Goal: Information Seeking & Learning: Find specific fact

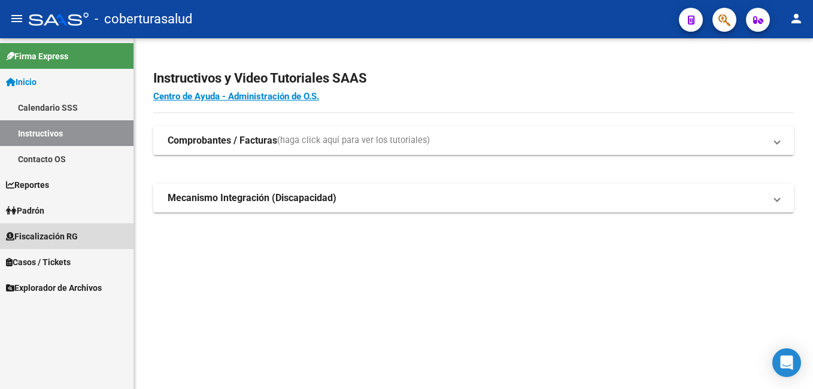
click at [66, 238] on span "Fiscalización RG" at bounding box center [42, 236] width 72 height 13
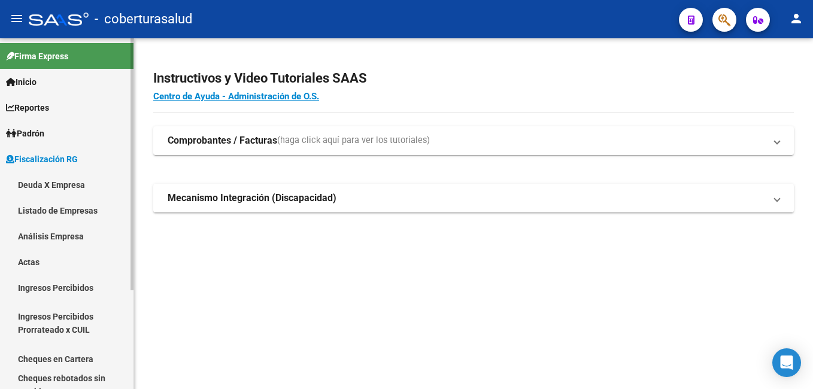
click at [83, 204] on link "Listado de Empresas" at bounding box center [67, 211] width 134 height 26
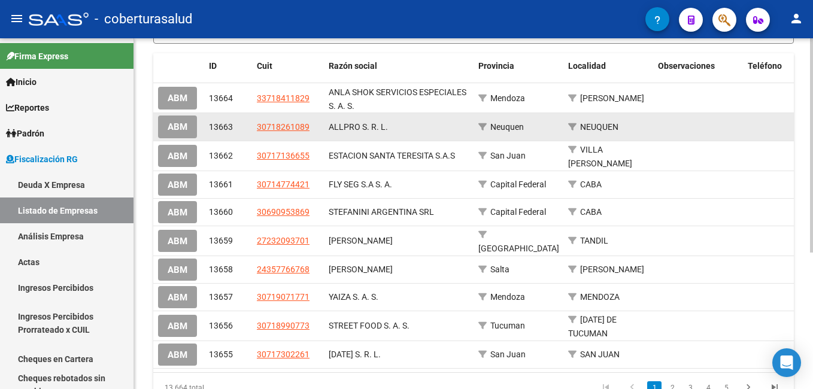
scroll to position [180, 0]
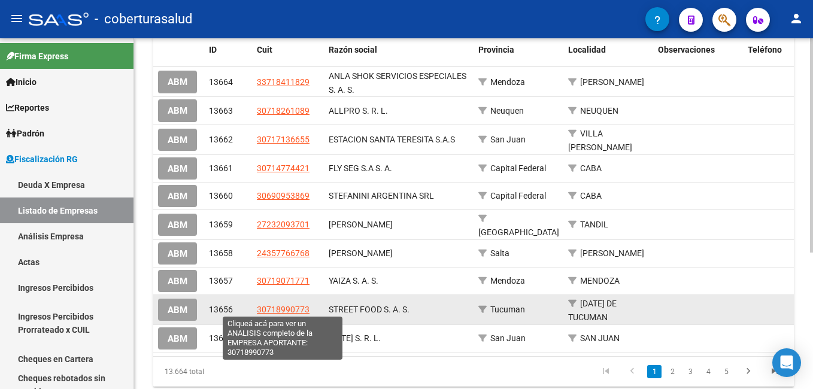
click at [282, 307] on span "30718990773" at bounding box center [283, 310] width 53 height 10
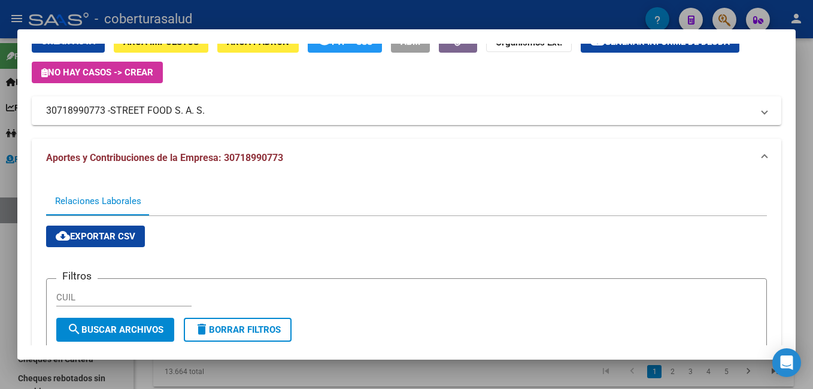
scroll to position [27, 0]
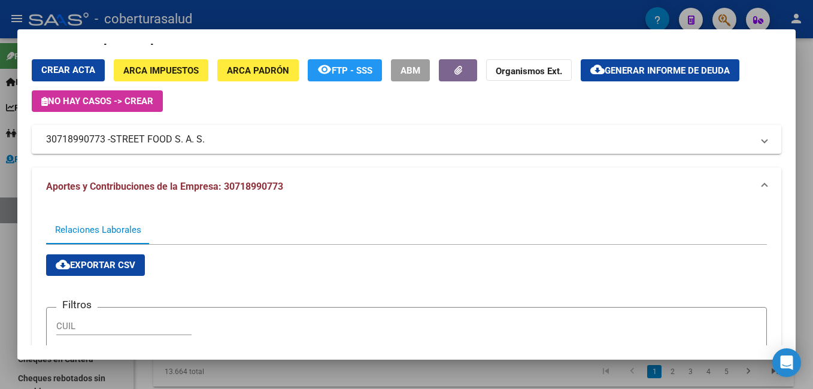
click at [5, 119] on div at bounding box center [406, 194] width 813 height 389
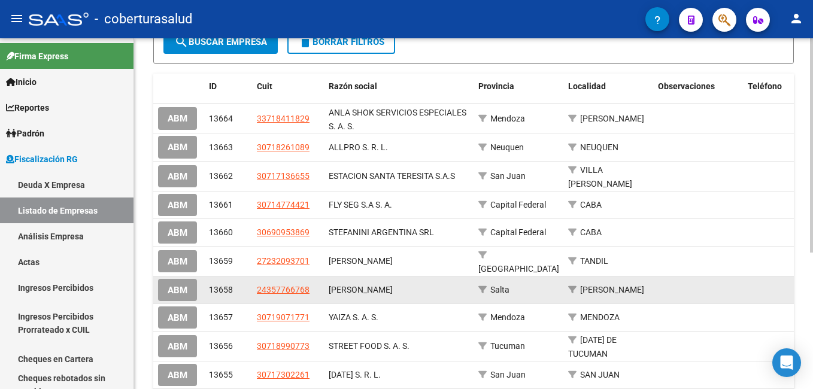
scroll to position [0, 0]
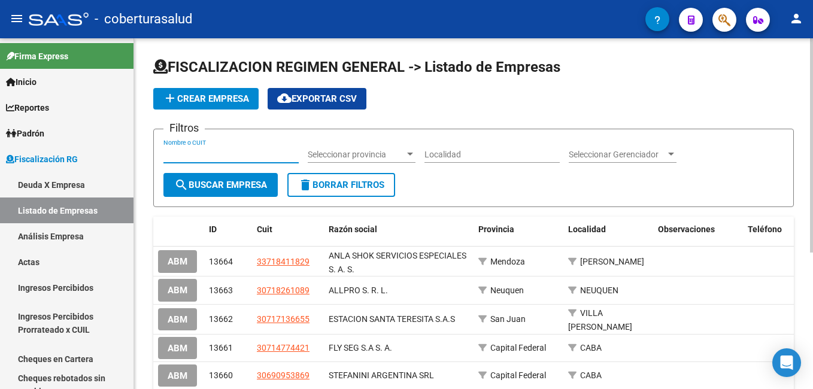
click at [190, 152] on input "Nombre o CUIT" at bounding box center [231, 155] width 135 height 10
paste input "30711909520"
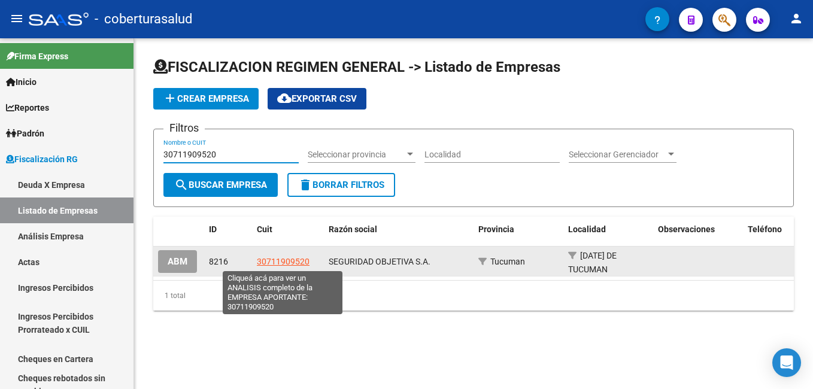
type input "30711909520"
click at [286, 261] on span "30711909520" at bounding box center [283, 262] width 53 height 10
type textarea "30711909520"
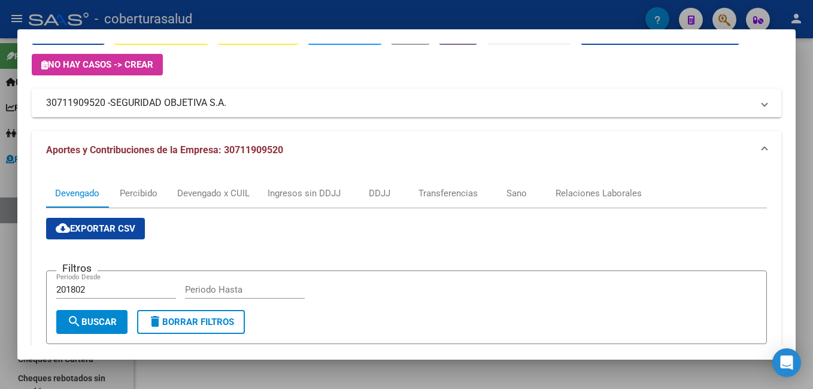
scroll to position [60, 0]
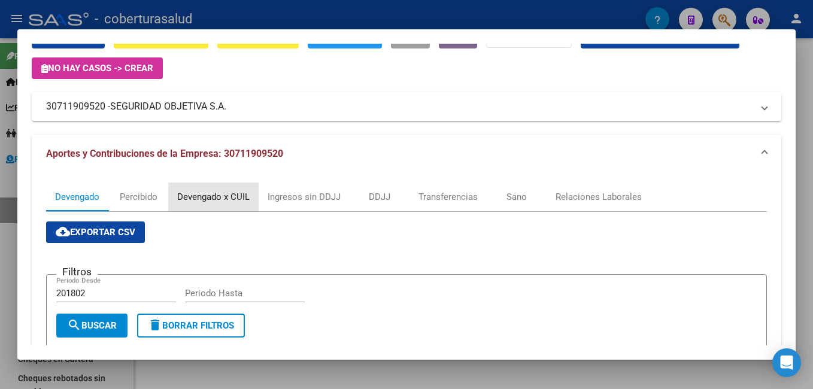
click at [212, 196] on div "Devengado x CUIL" at bounding box center [213, 196] width 72 height 13
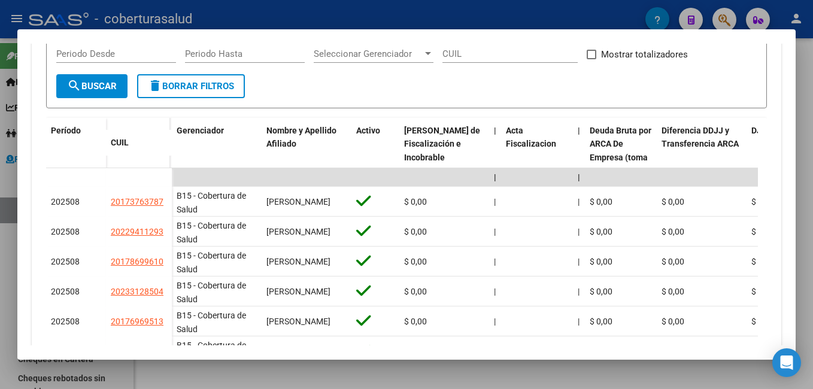
scroll to position [359, 0]
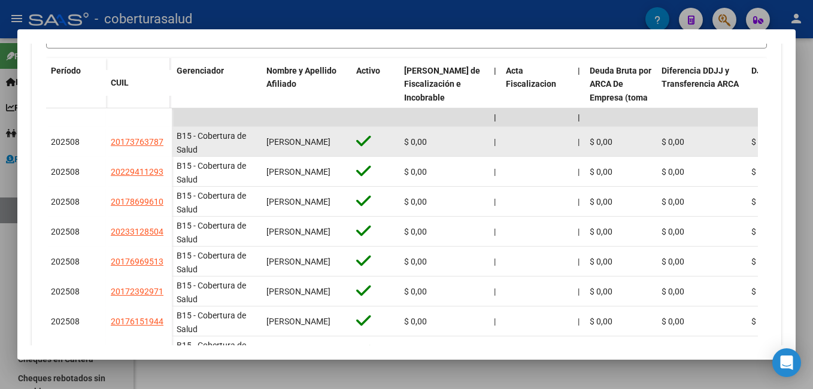
drag, startPoint x: 164, startPoint y: 141, endPoint x: 110, endPoint y: 140, distance: 53.9
click at [110, 140] on datatable-body-cell "20173763787" at bounding box center [139, 142] width 66 height 30
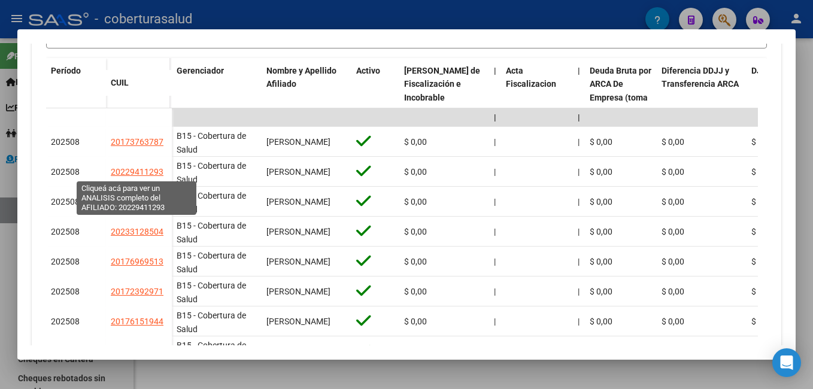
copy span "20173763787"
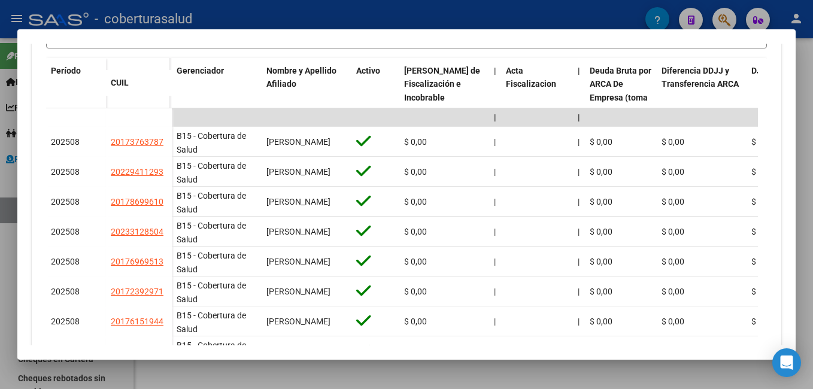
click at [0, 96] on div at bounding box center [406, 194] width 813 height 389
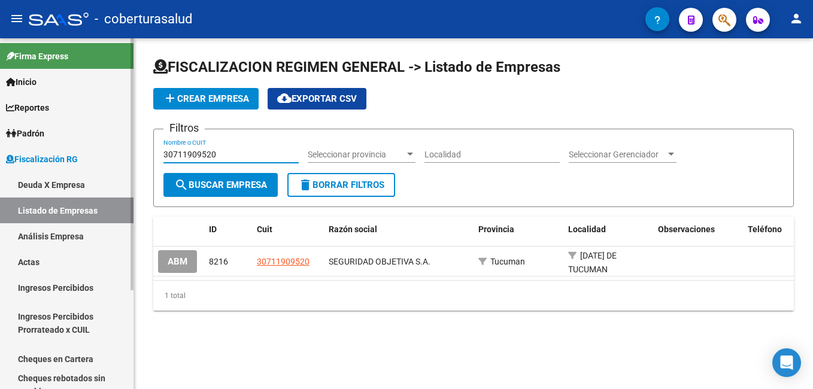
drag, startPoint x: 225, startPoint y: 155, endPoint x: 62, endPoint y: 146, distance: 163.2
click at [67, 149] on mat-sidenav-container "Firma Express Inicio Calendario SSS Instructivos Contacto OS Reportes Ingresos …" at bounding box center [406, 213] width 813 height 351
paste input "675415087"
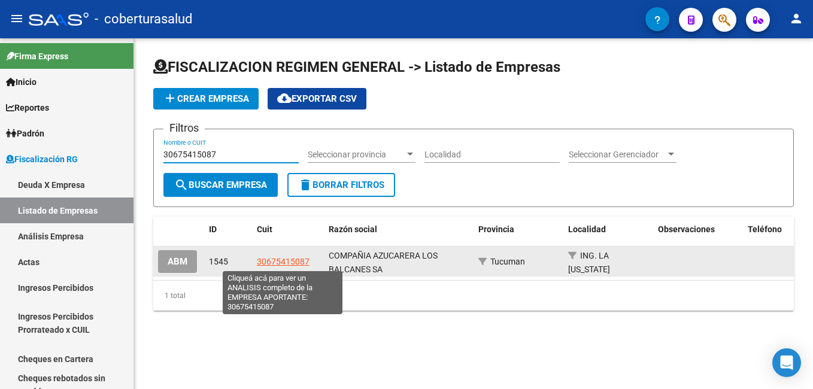
type input "30675415087"
click at [271, 259] on span "30675415087" at bounding box center [283, 262] width 53 height 10
type textarea "30675415087"
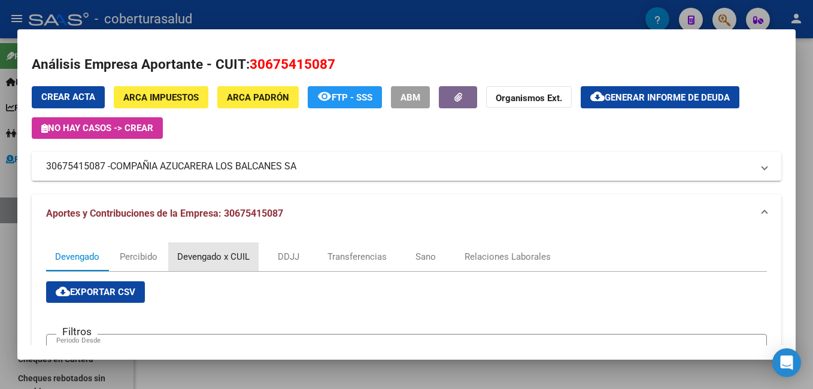
click at [231, 255] on div "Devengado x CUIL" at bounding box center [213, 256] width 72 height 13
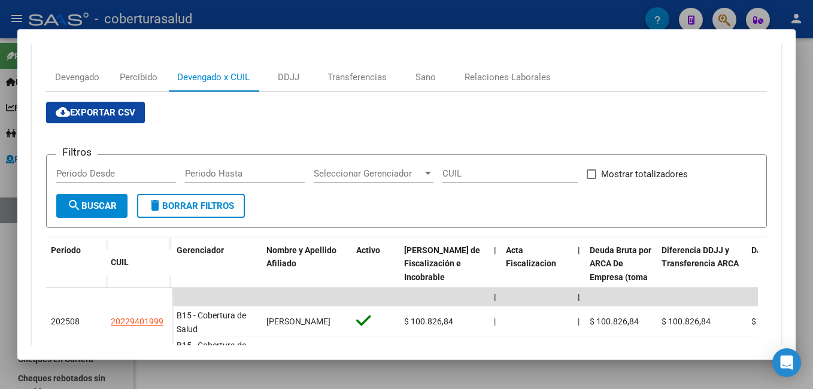
scroll to position [299, 0]
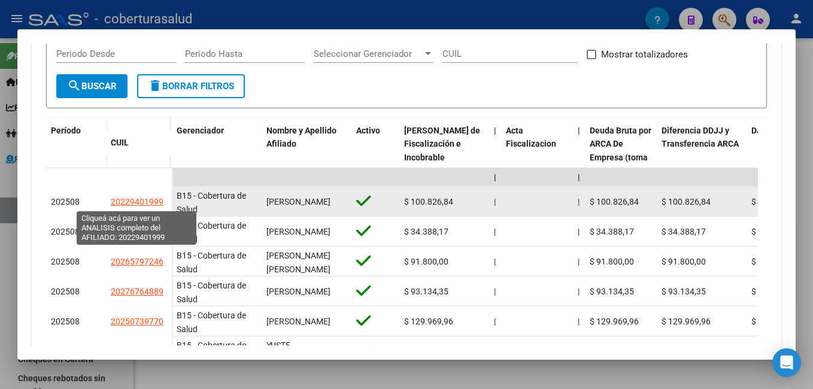
drag, startPoint x: 166, startPoint y: 198, endPoint x: 111, endPoint y: 203, distance: 54.8
click at [111, 203] on div "20229401999" at bounding box center [139, 202] width 56 height 14
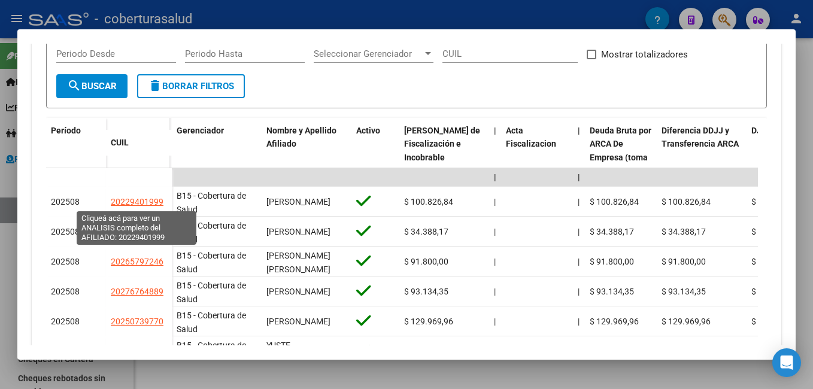
copy span "20229401999"
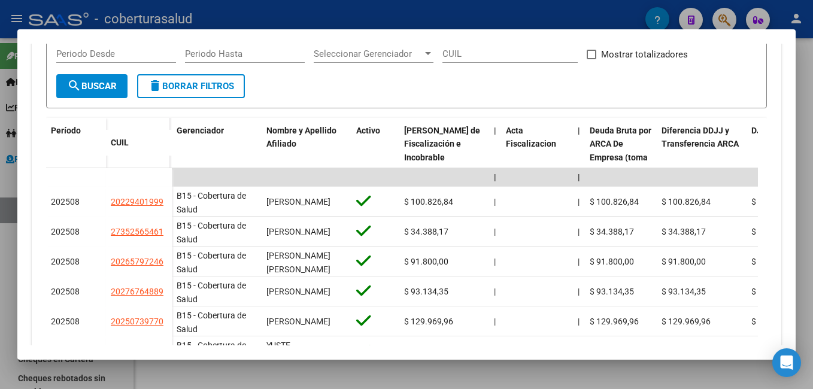
click at [0, 266] on div at bounding box center [406, 194] width 813 height 389
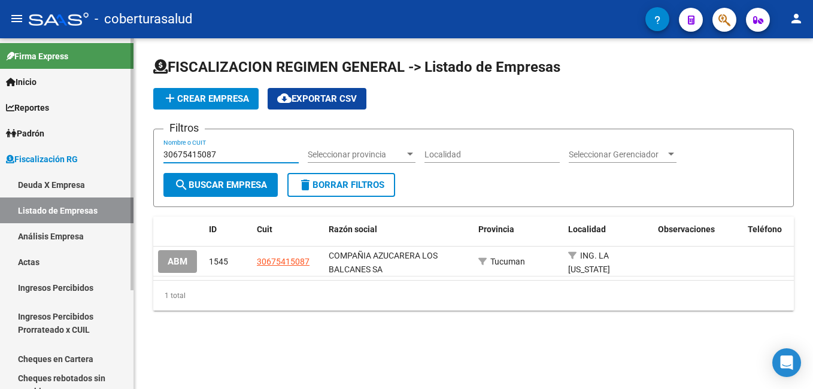
drag, startPoint x: 240, startPoint y: 153, endPoint x: 42, endPoint y: 138, distance: 198.2
click at [43, 138] on mat-sidenav-container "Firma Express Inicio Calendario SSS Instructivos Contacto OS Reportes Ingresos …" at bounding box center [406, 213] width 813 height 351
paste input "70781092"
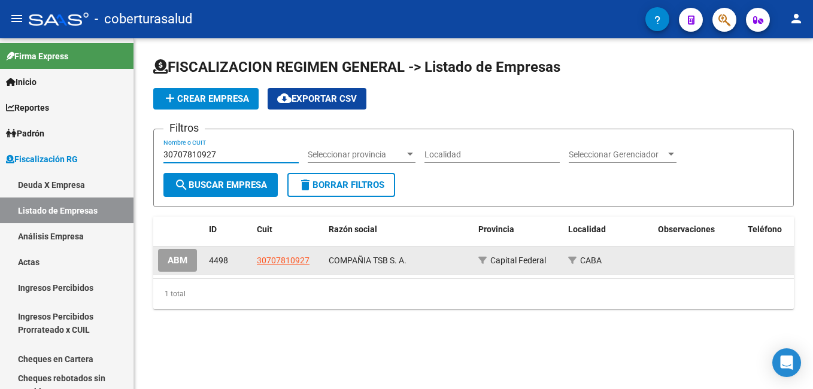
type input "30707810927"
click at [281, 256] on datatable-body-cell "30707810927" at bounding box center [288, 260] width 72 height 27
click at [280, 262] on span "30707810927" at bounding box center [283, 261] width 53 height 10
copy span "30707"
type textarea "30707810927"
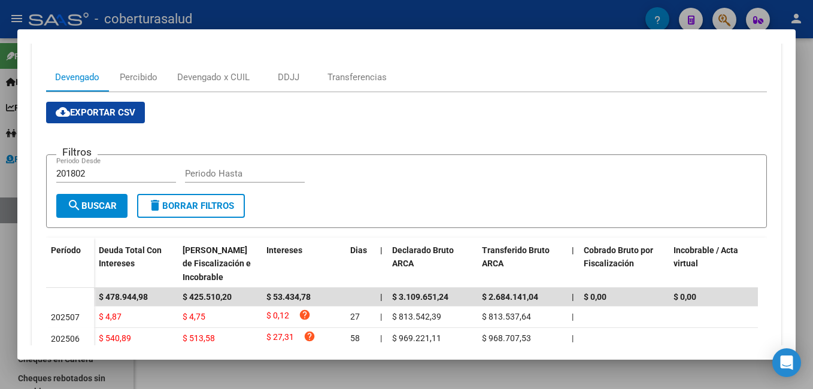
scroll to position [120, 0]
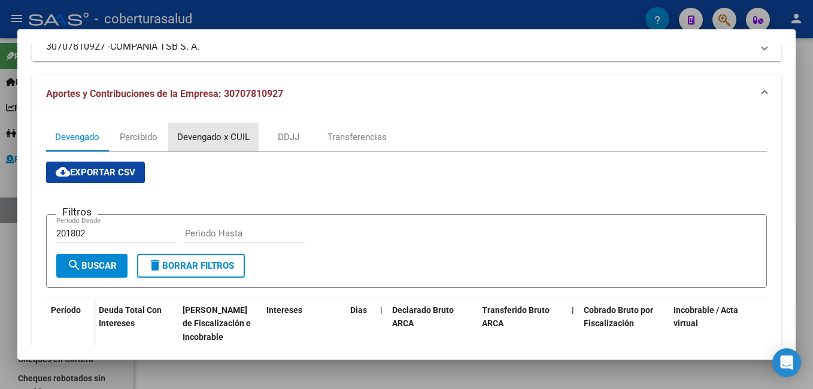
click at [219, 138] on div "Devengado x CUIL" at bounding box center [213, 137] width 72 height 13
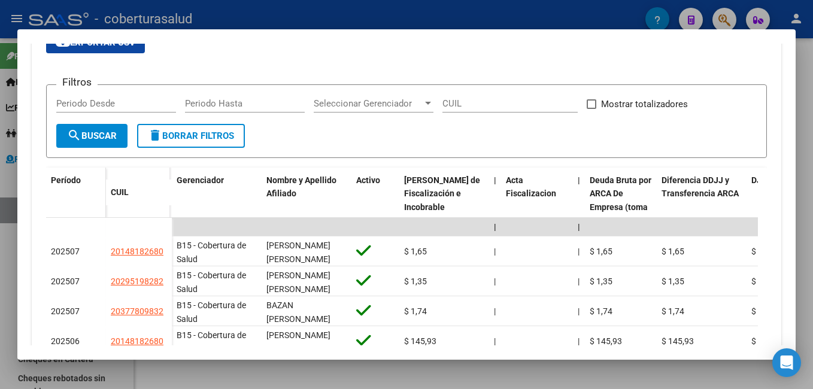
scroll to position [299, 0]
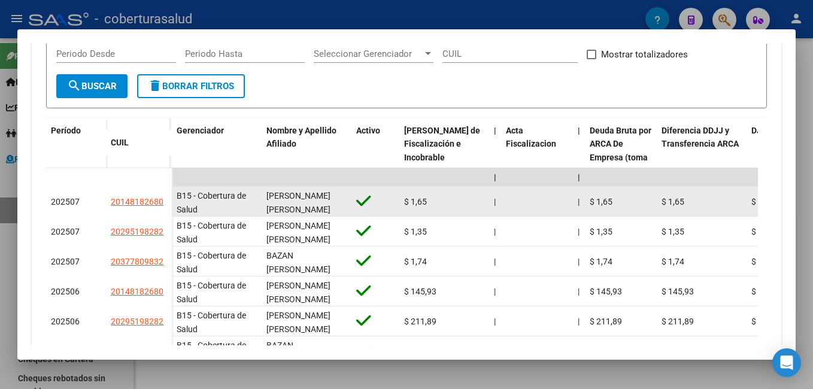
drag, startPoint x: 166, startPoint y: 201, endPoint x: 102, endPoint y: 201, distance: 64.1
click at [102, 201] on div "202507 20148182680" at bounding box center [109, 202] width 126 height 30
copy div "20148182680"
click at [167, 199] on div "20148182680" at bounding box center [139, 202] width 56 height 14
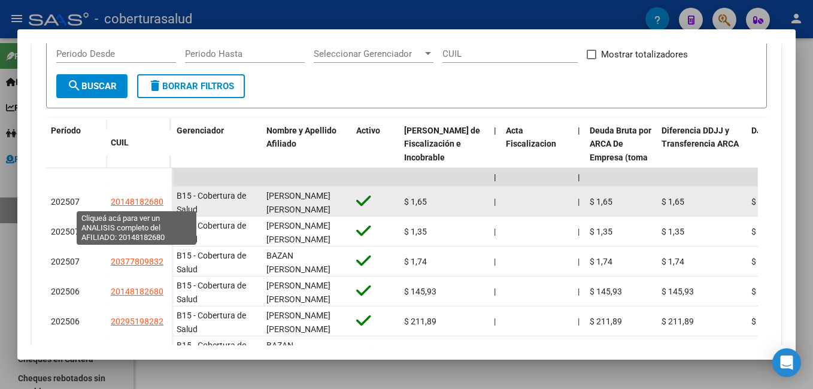
drag, startPoint x: 165, startPoint y: 203, endPoint x: 110, endPoint y: 203, distance: 55.1
click at [110, 203] on datatable-body-cell "20148182680" at bounding box center [139, 202] width 66 height 30
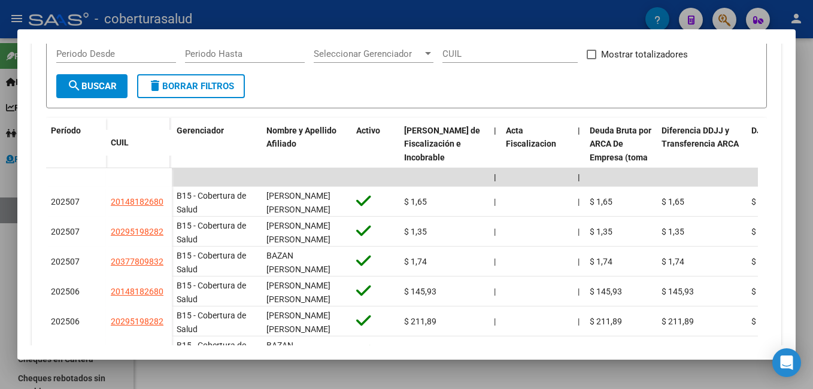
copy span "20148182680"
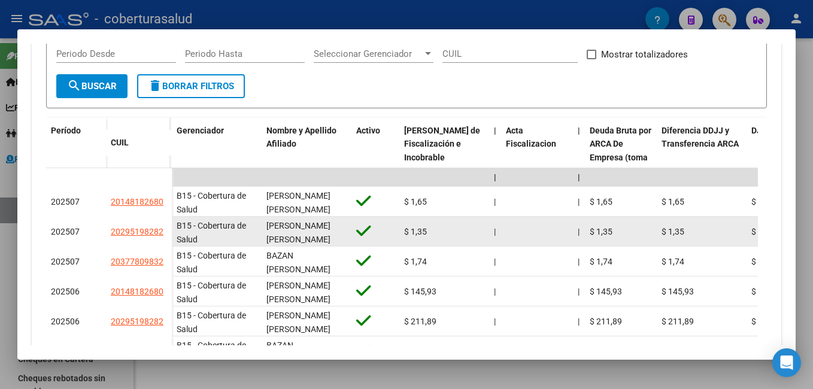
drag, startPoint x: 165, startPoint y: 234, endPoint x: 110, endPoint y: 226, distance: 55.7
click at [110, 226] on datatable-body-cell "20295198282" at bounding box center [139, 232] width 66 height 30
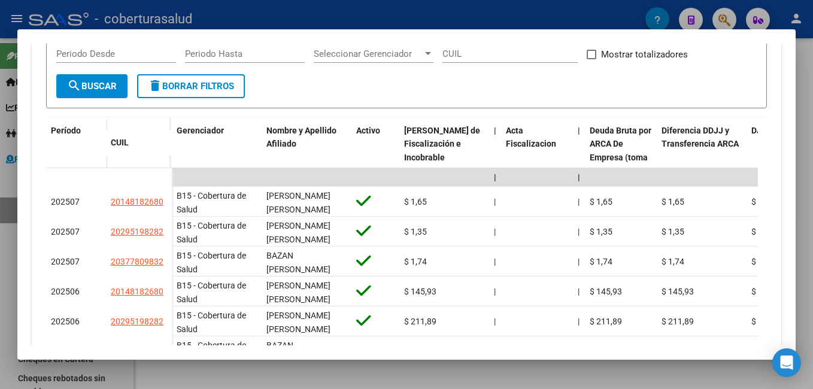
copy span "20295198282"
click at [5, 269] on div at bounding box center [406, 194] width 813 height 389
